Goal: Task Accomplishment & Management: Use online tool/utility

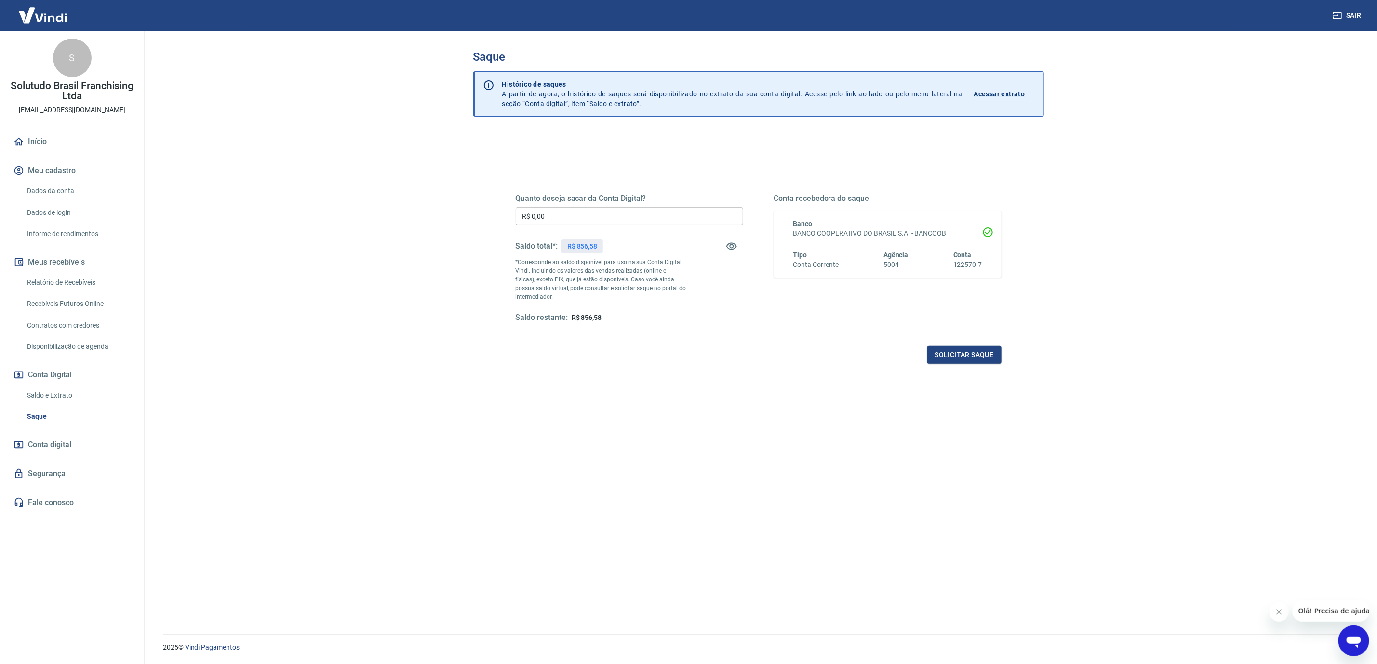
click at [590, 214] on input "R$ 0,00" at bounding box center [629, 216] width 227 height 18
type input "R$ 856,58"
click at [954, 353] on button "Solicitar saque" at bounding box center [964, 355] width 74 height 18
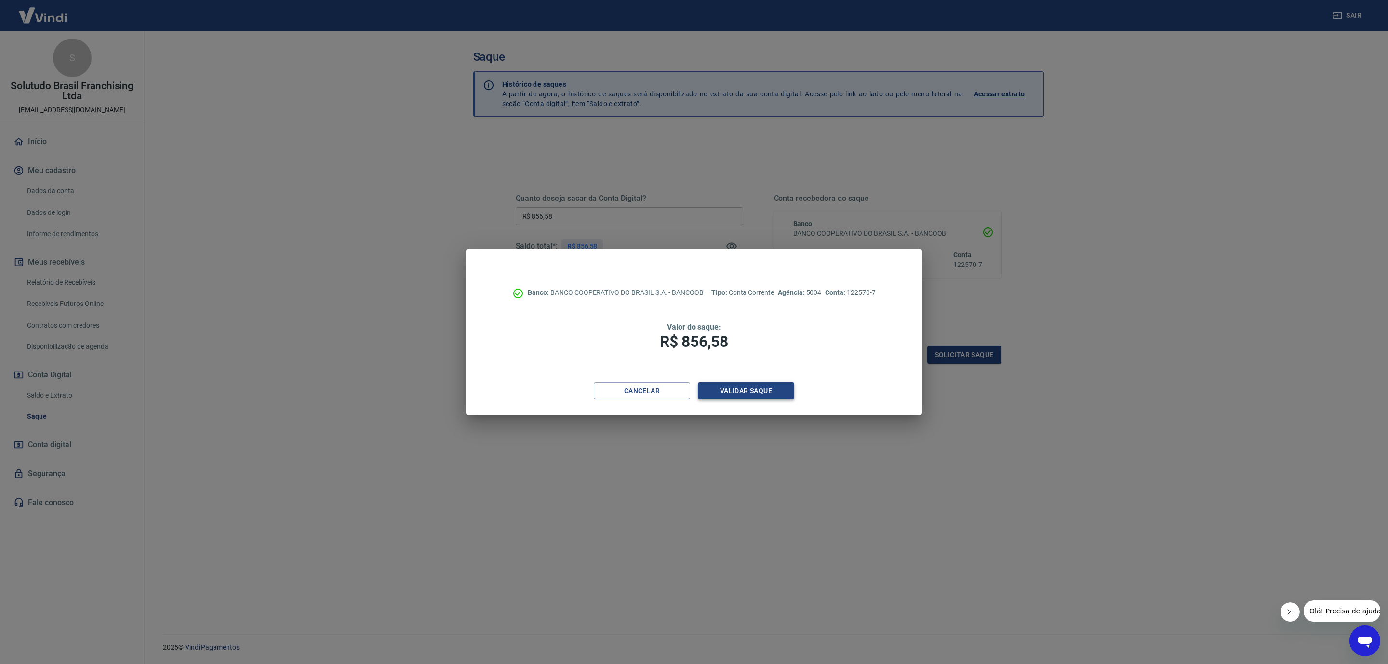
click at [768, 392] on button "Validar saque" at bounding box center [746, 391] width 96 height 18
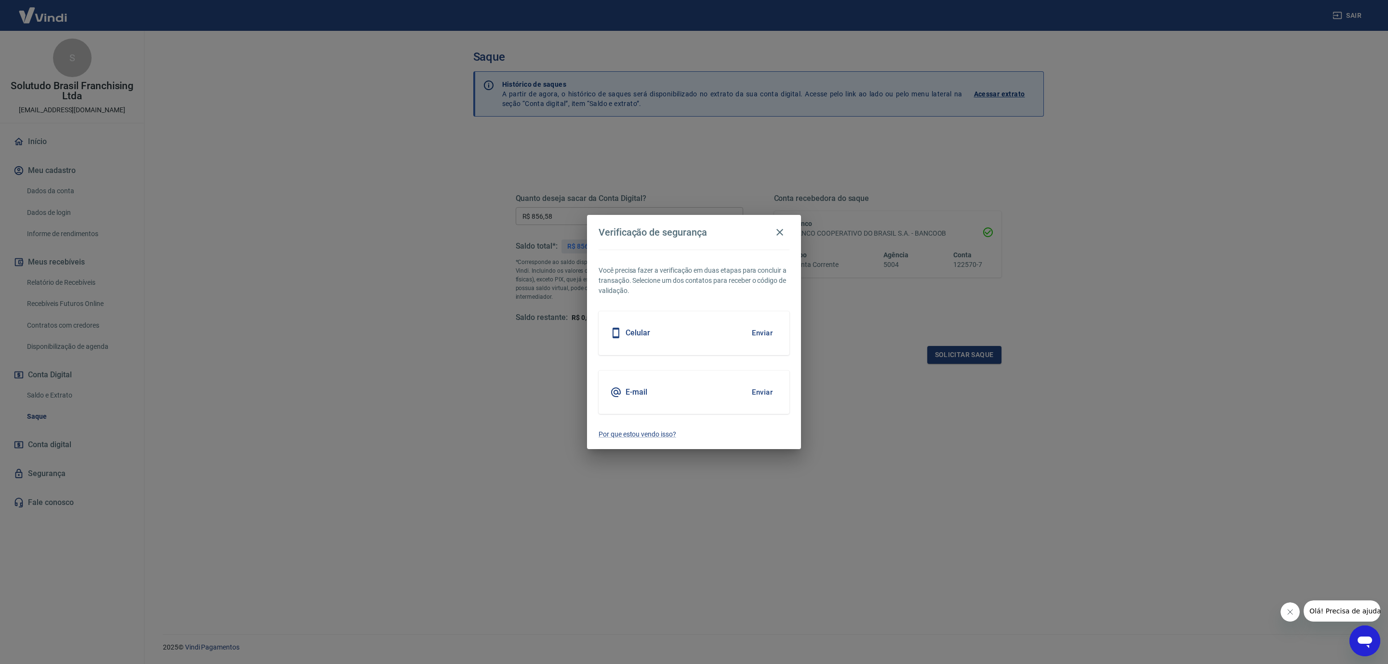
click at [765, 389] on button "Enviar" at bounding box center [761, 392] width 31 height 20
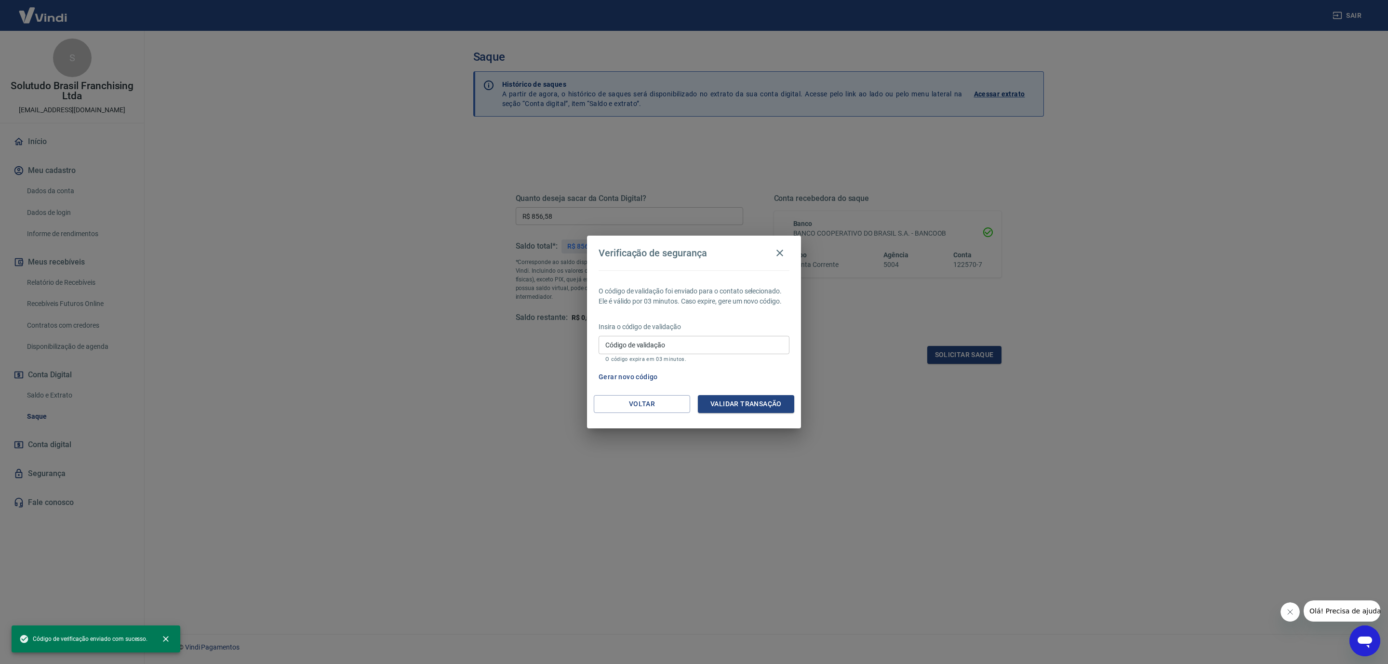
click at [700, 348] on input "Código de validação" at bounding box center [694, 345] width 191 height 18
paste input "934500"
type input "934500"
click at [759, 407] on button "Validar transação" at bounding box center [746, 404] width 96 height 18
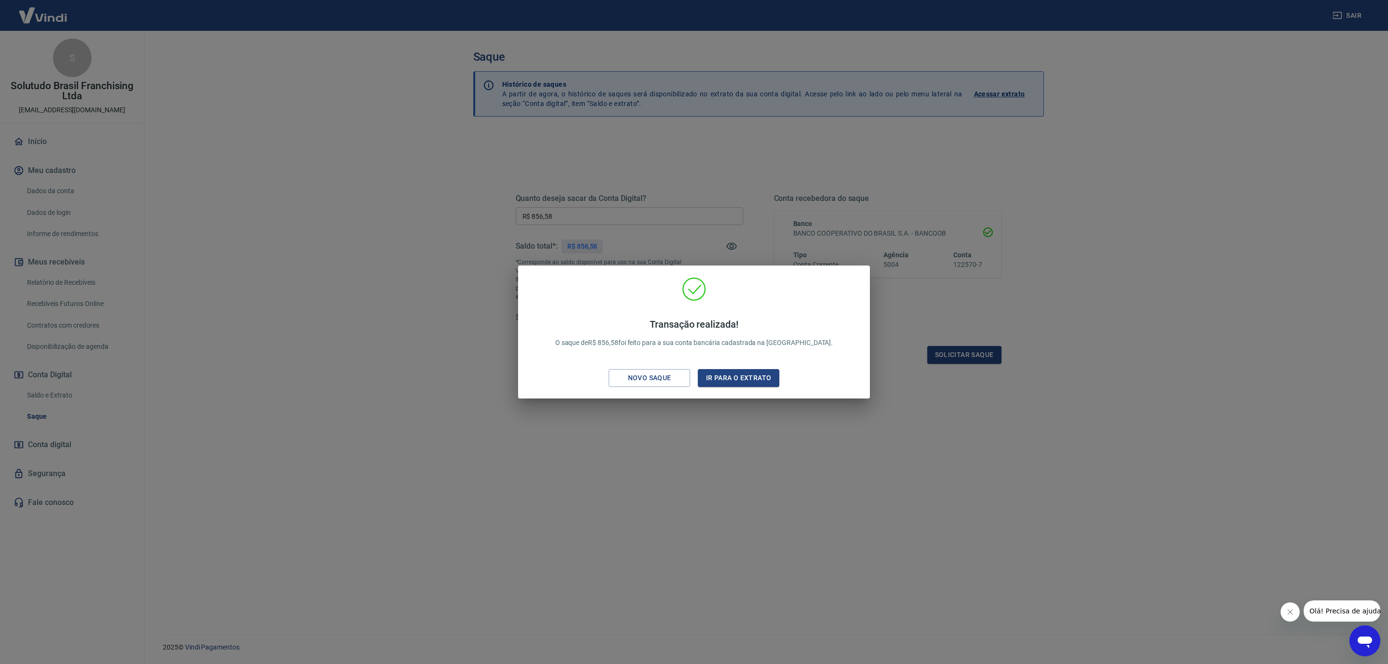
drag, startPoint x: 690, startPoint y: 456, endPoint x: 695, endPoint y: 459, distance: 6.0
click at [695, 459] on div "Transação realizada! O saque de R$ 856,58 foi feito para a sua conta bancária c…" at bounding box center [694, 332] width 1388 height 664
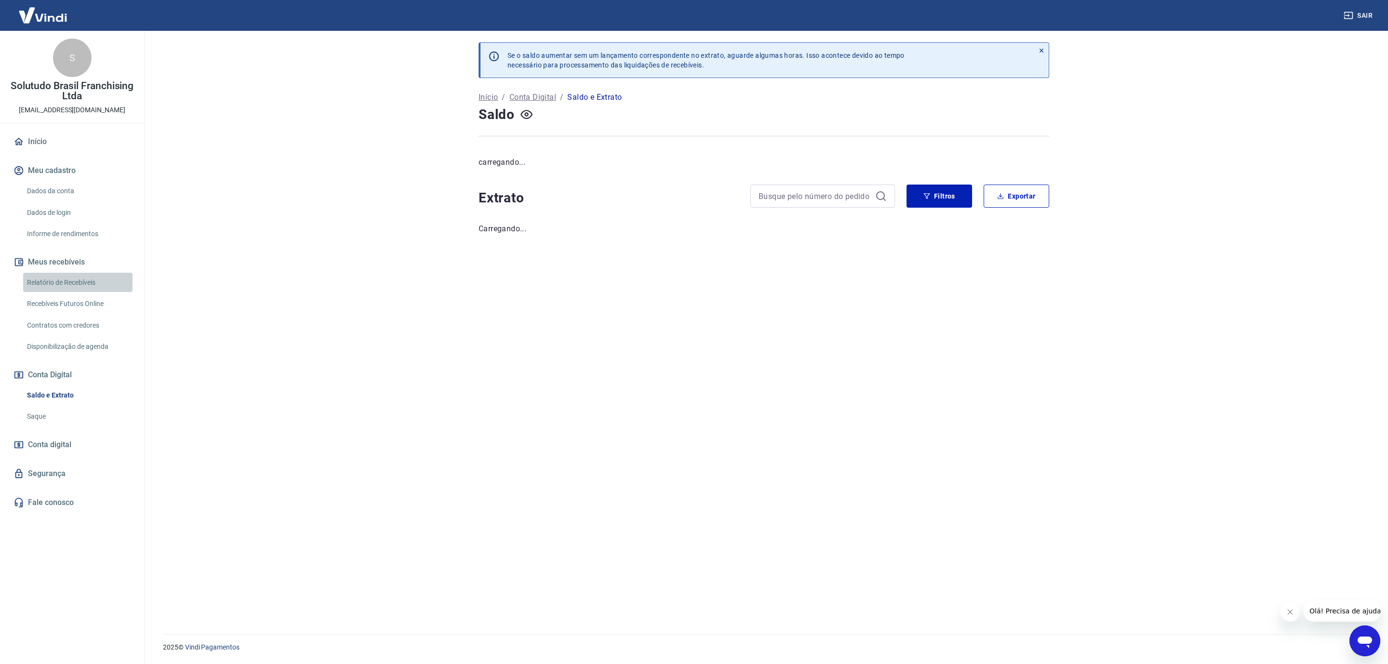
click at [88, 282] on link "Relatório de Recebíveis" at bounding box center [77, 283] width 109 height 20
